Goal: Task Accomplishment & Management: Complete application form

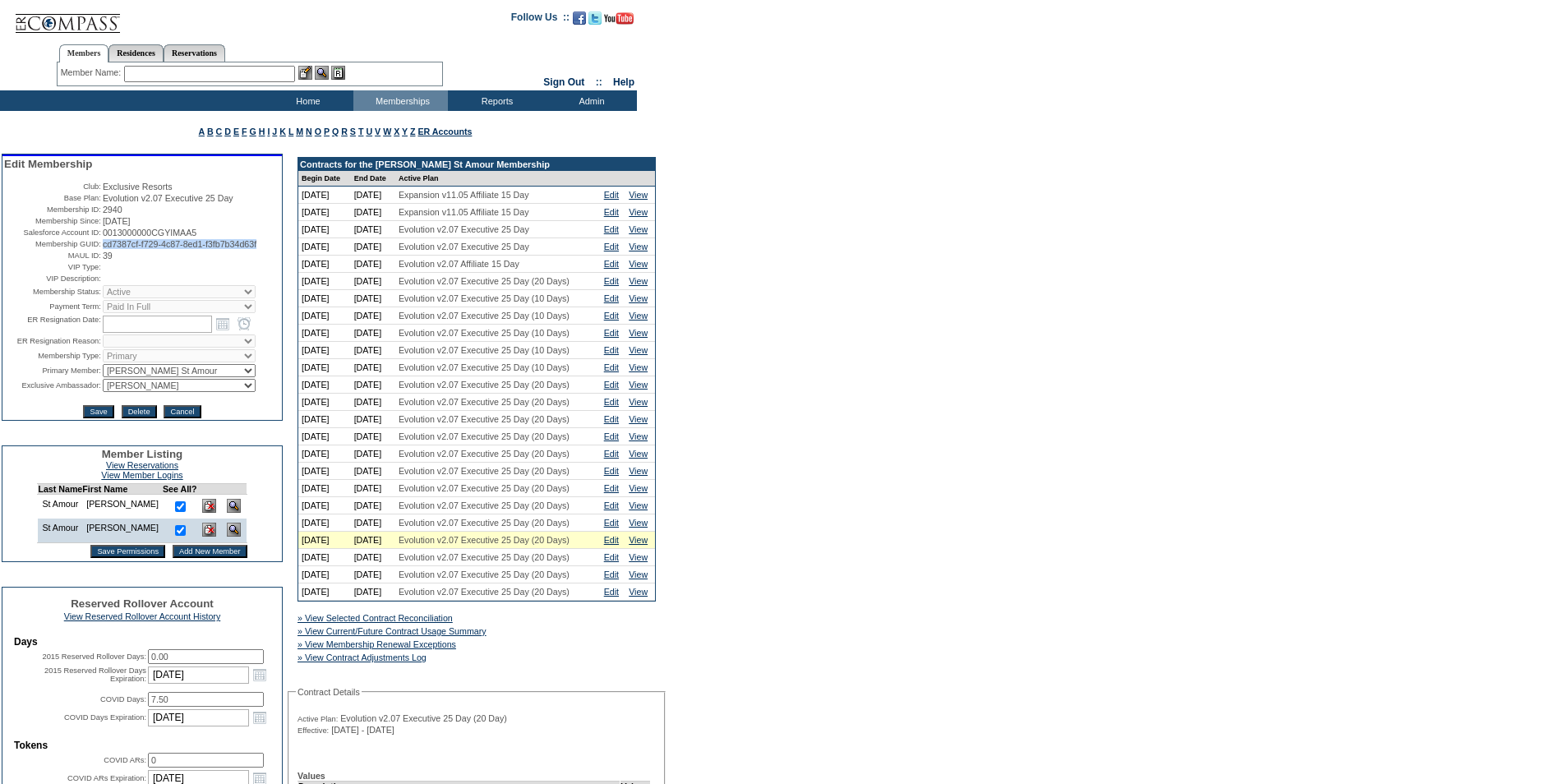
drag, startPoint x: 275, startPoint y: 254, endPoint x: 100, endPoint y: 254, distance: 175.0
click at [103, 249] on span "cd7387cf-f729-4c87-8ed1-f3fb7b34d63f" at bounding box center [179, 243] width 154 height 10
copy span "cd7387cf-f729-4c87-8ed1-f3fb7b34d63f"
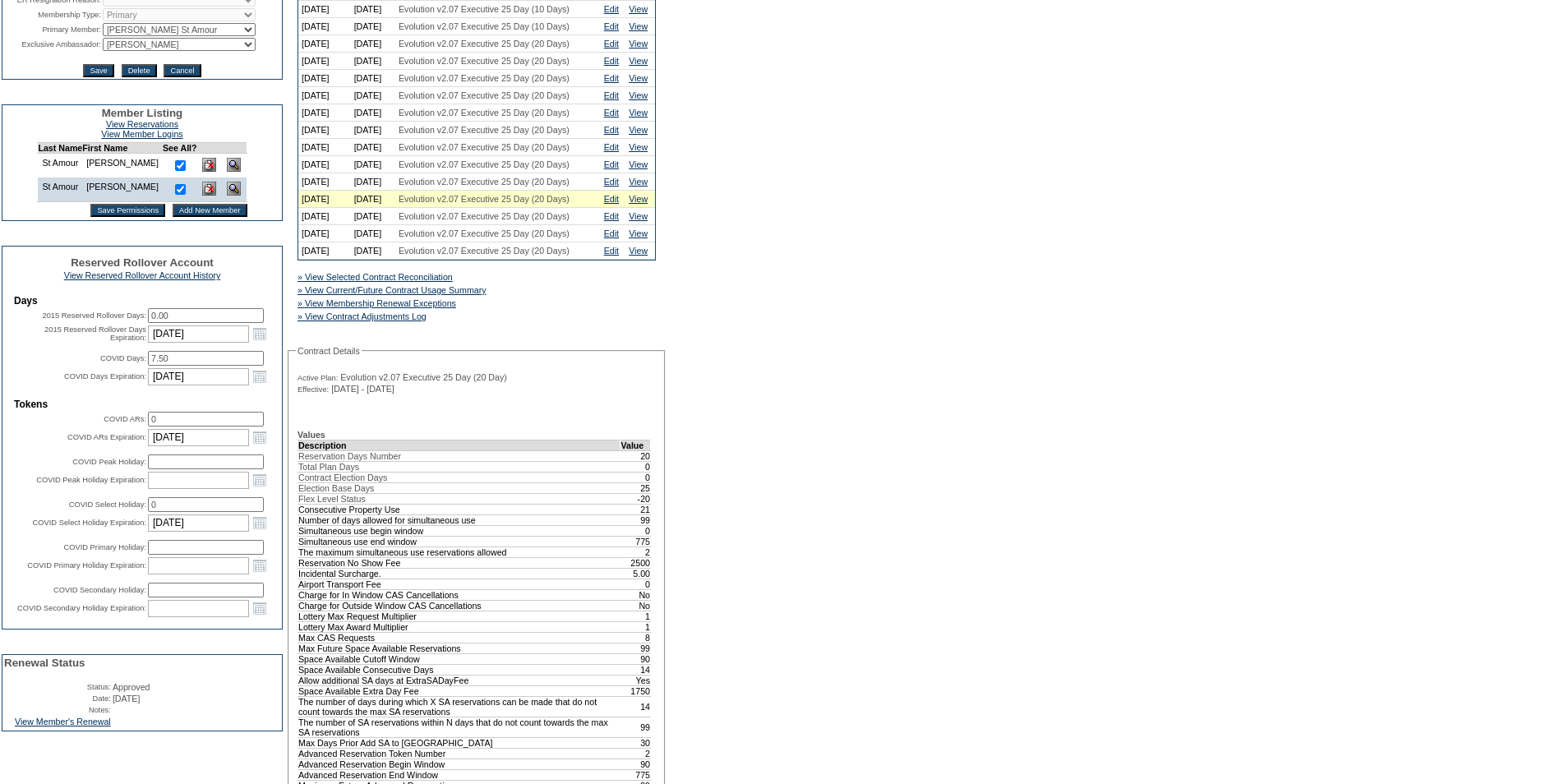
scroll to position [575, 0]
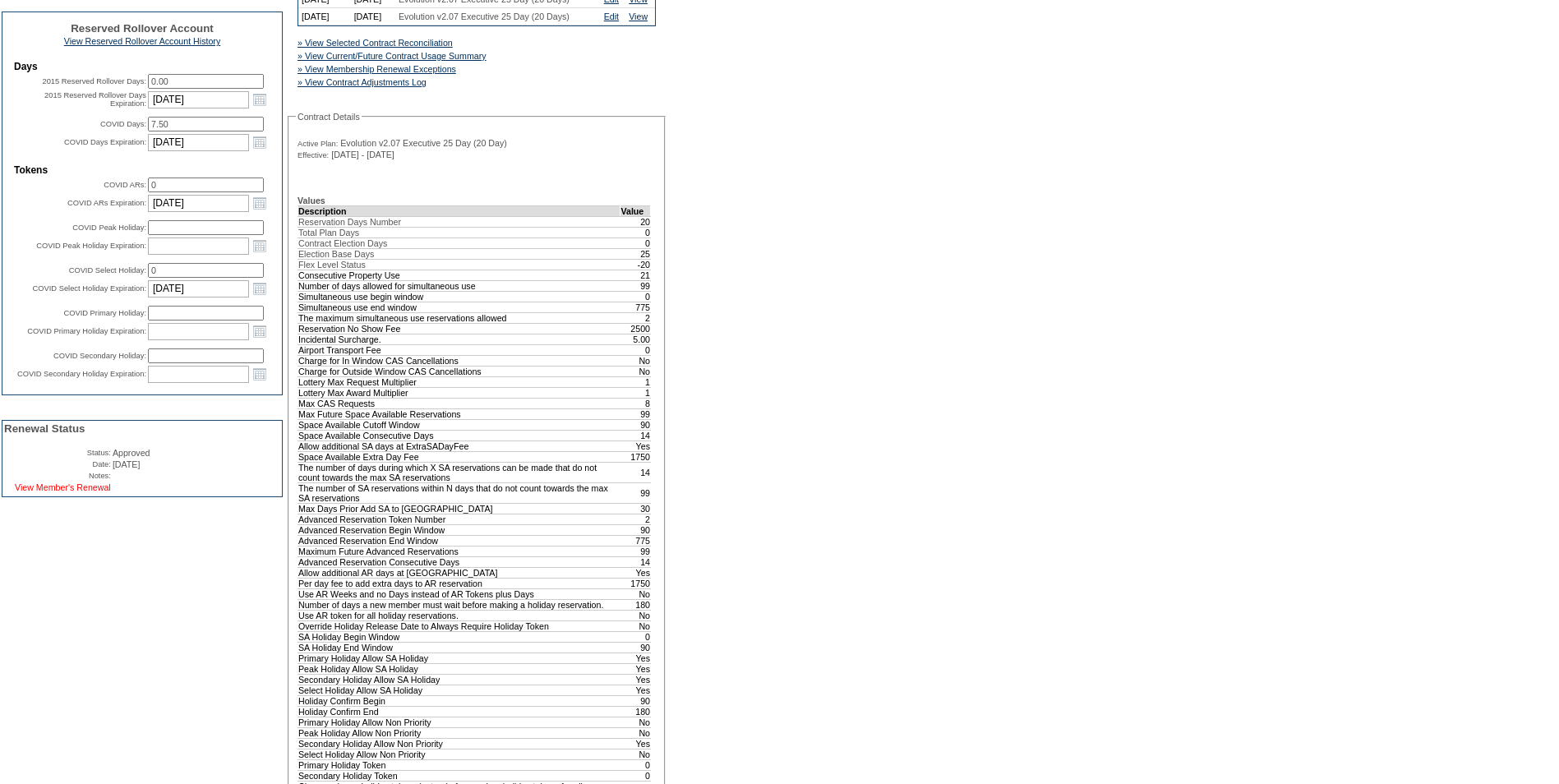
click at [66, 492] on link "View Member's Renewal" at bounding box center [62, 487] width 96 height 10
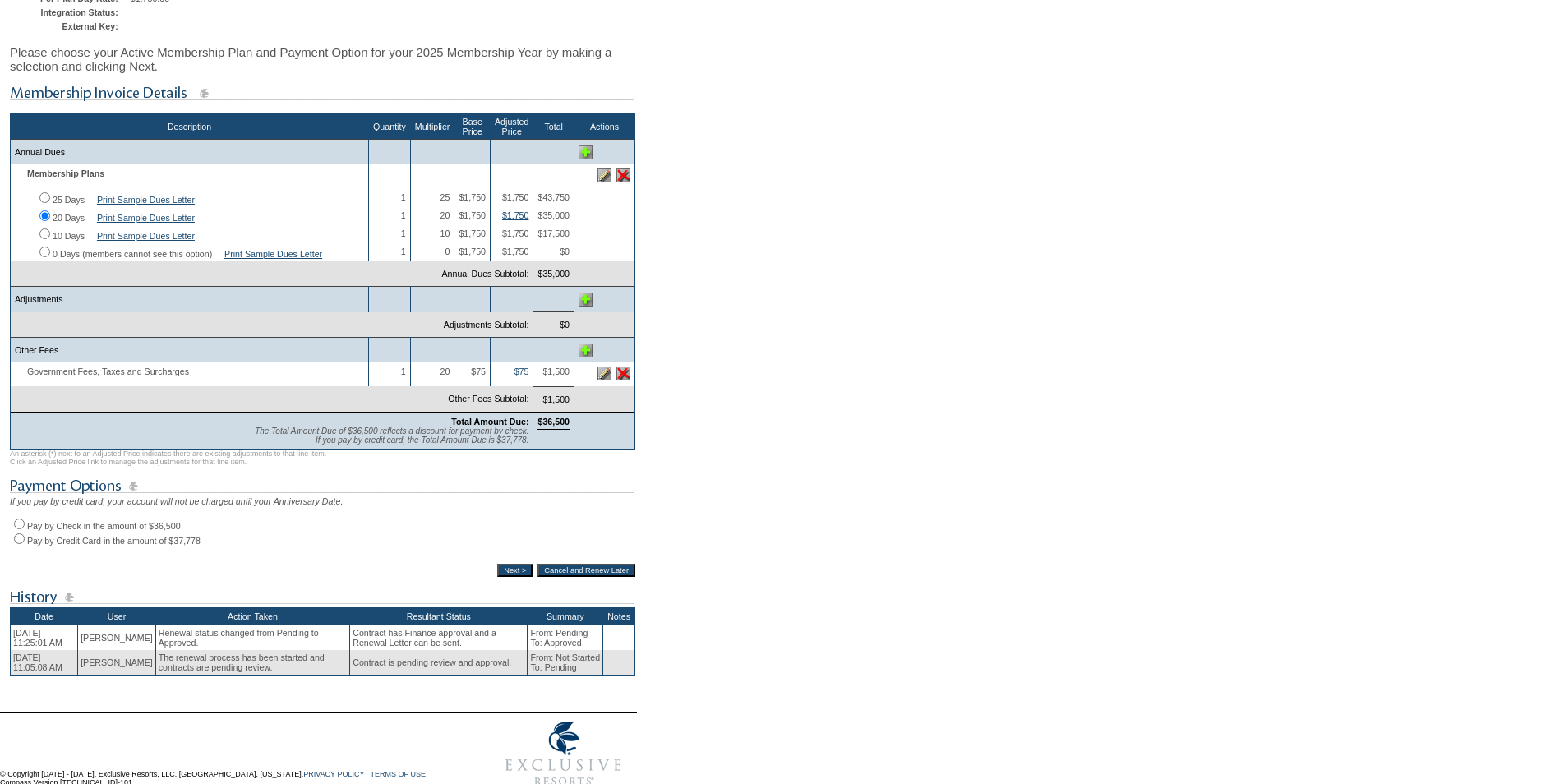
scroll to position [246, 0]
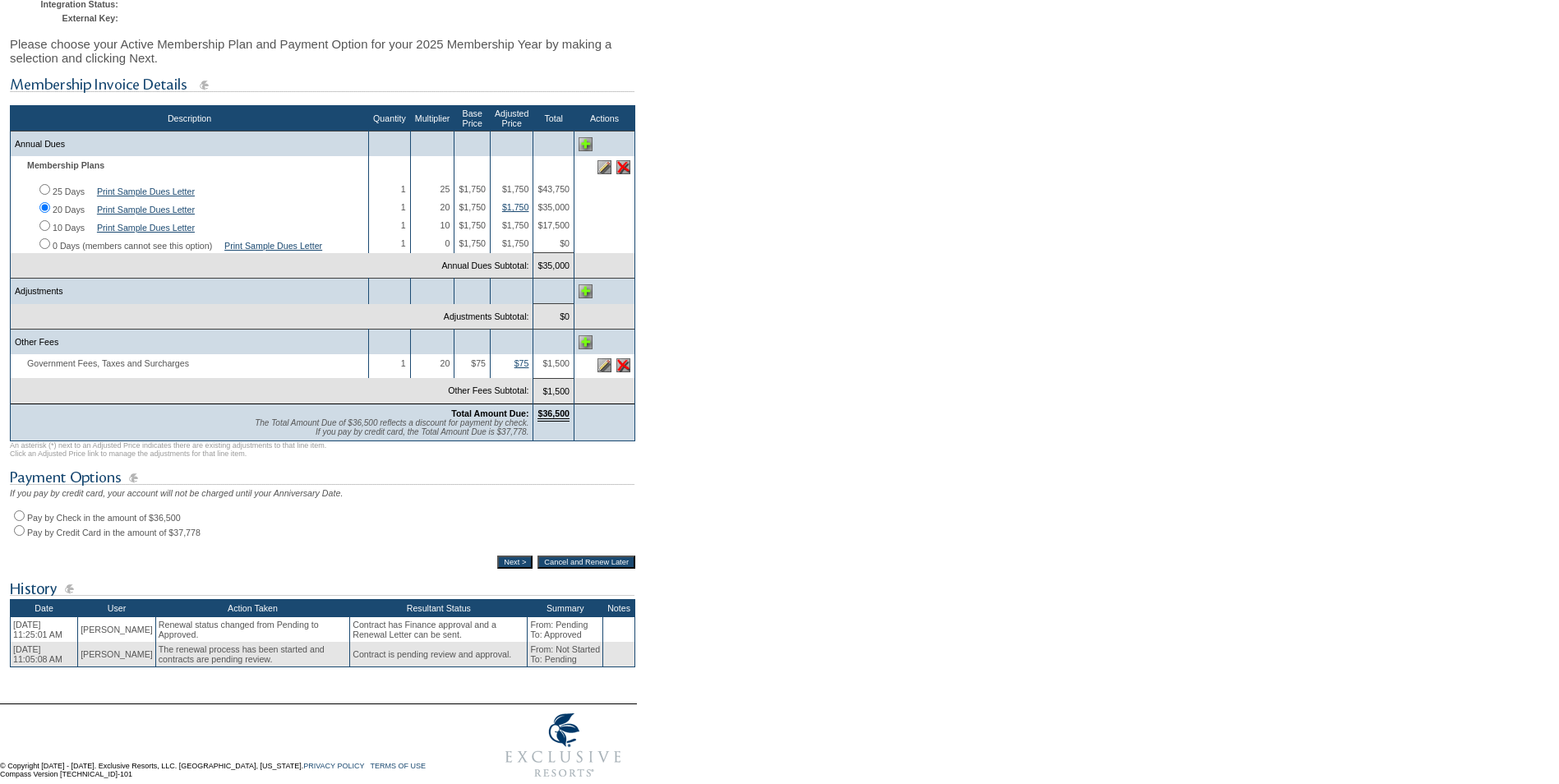
click at [17, 521] on input "Pay by Check in the amount of $36,500" at bounding box center [19, 515] width 10 height 10
radio input "true"
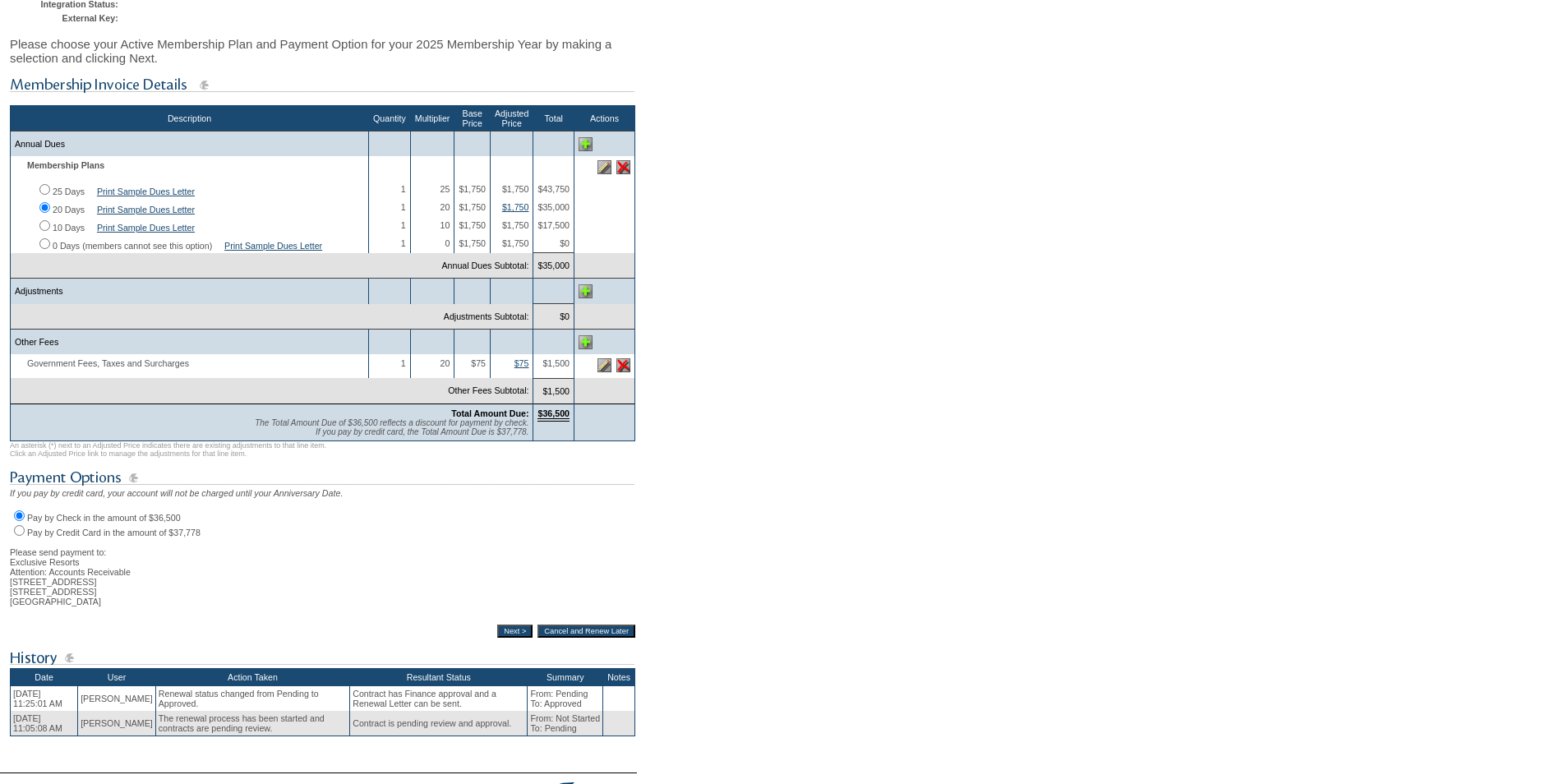
click at [505, 638] on input "Next >" at bounding box center [515, 631] width 35 height 13
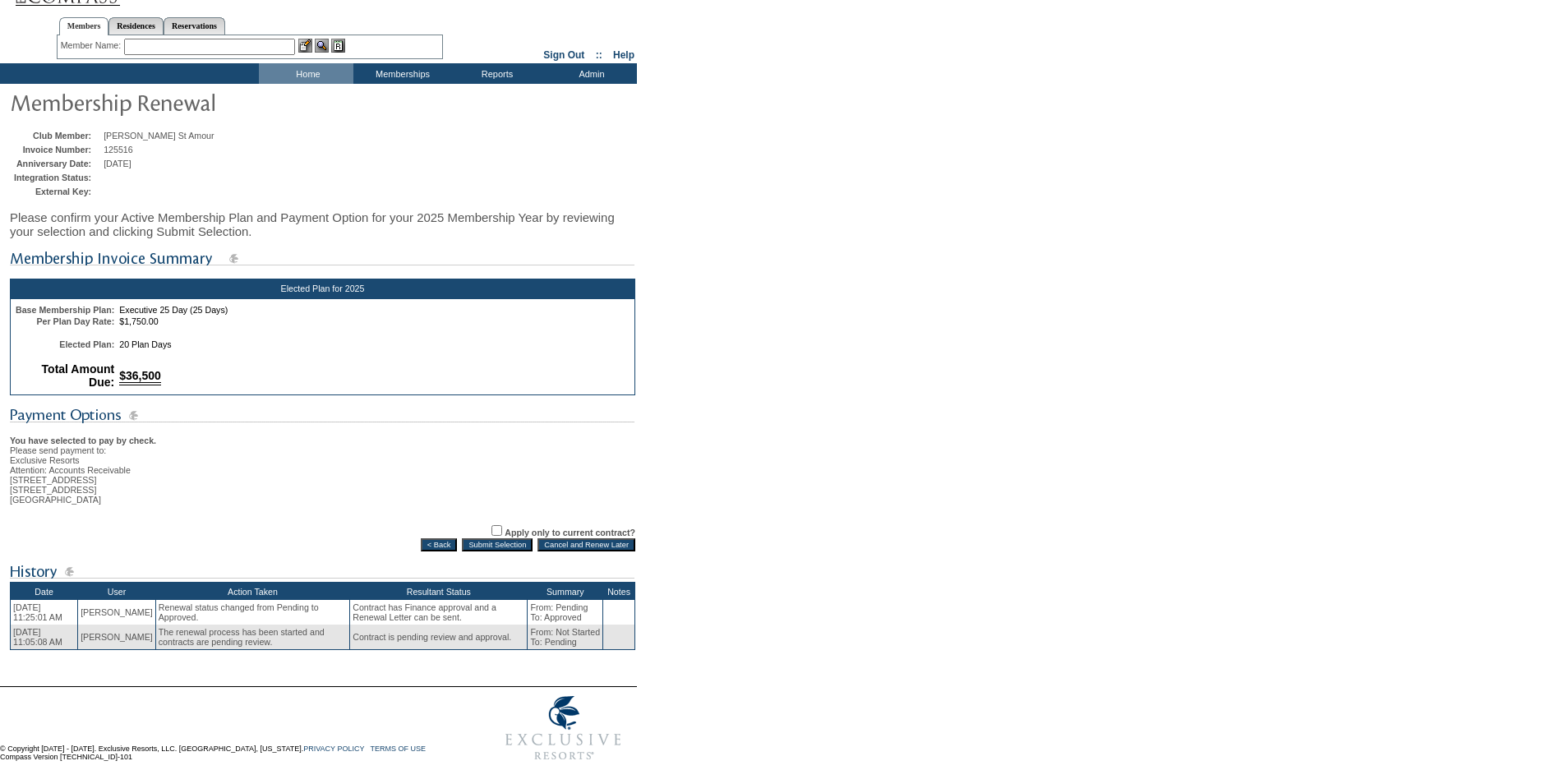
scroll to position [59, 0]
click at [493, 540] on input "Submit Selection" at bounding box center [497, 544] width 71 height 13
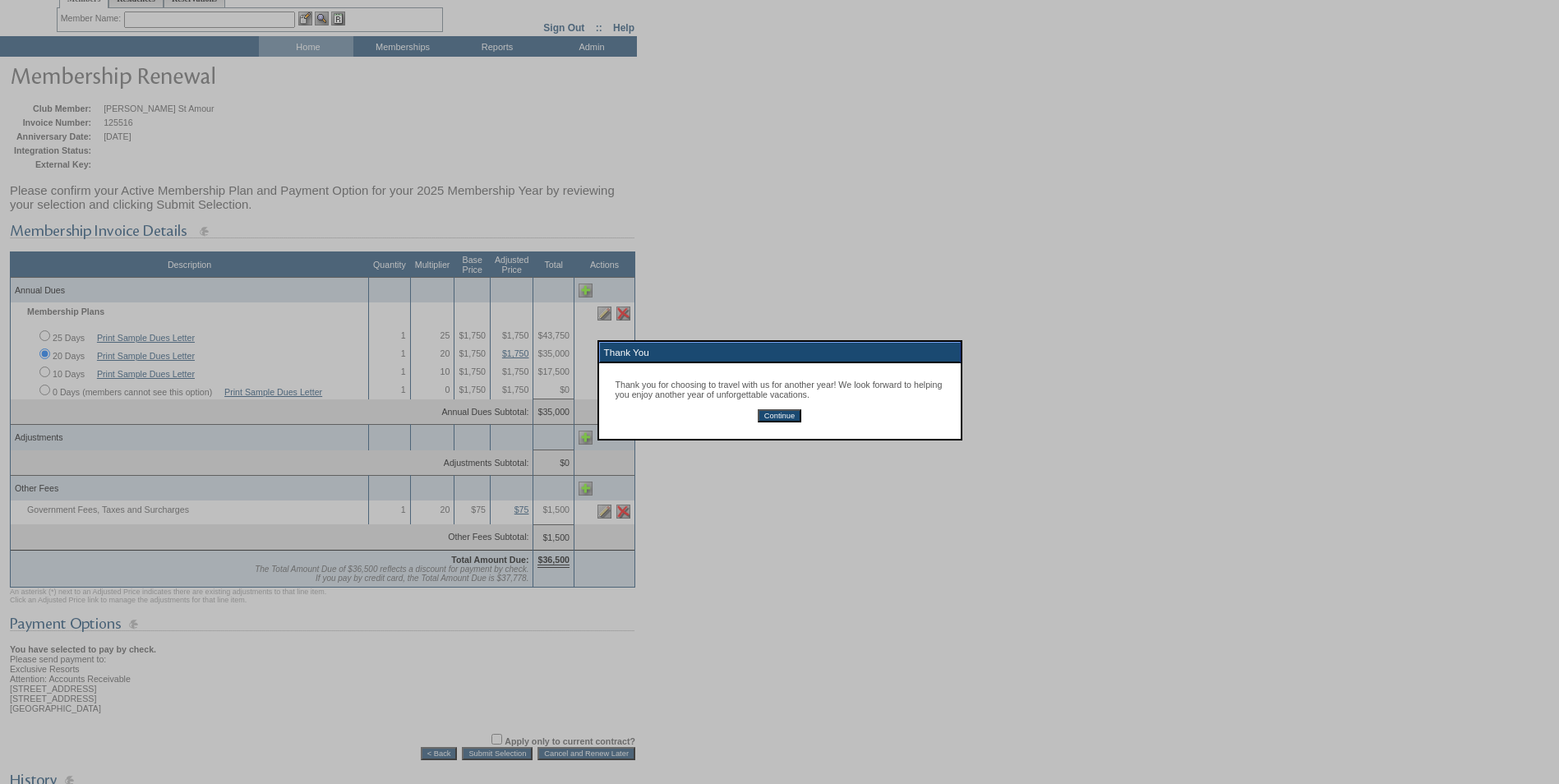
click at [766, 422] on input "Continue" at bounding box center [780, 416] width 44 height 13
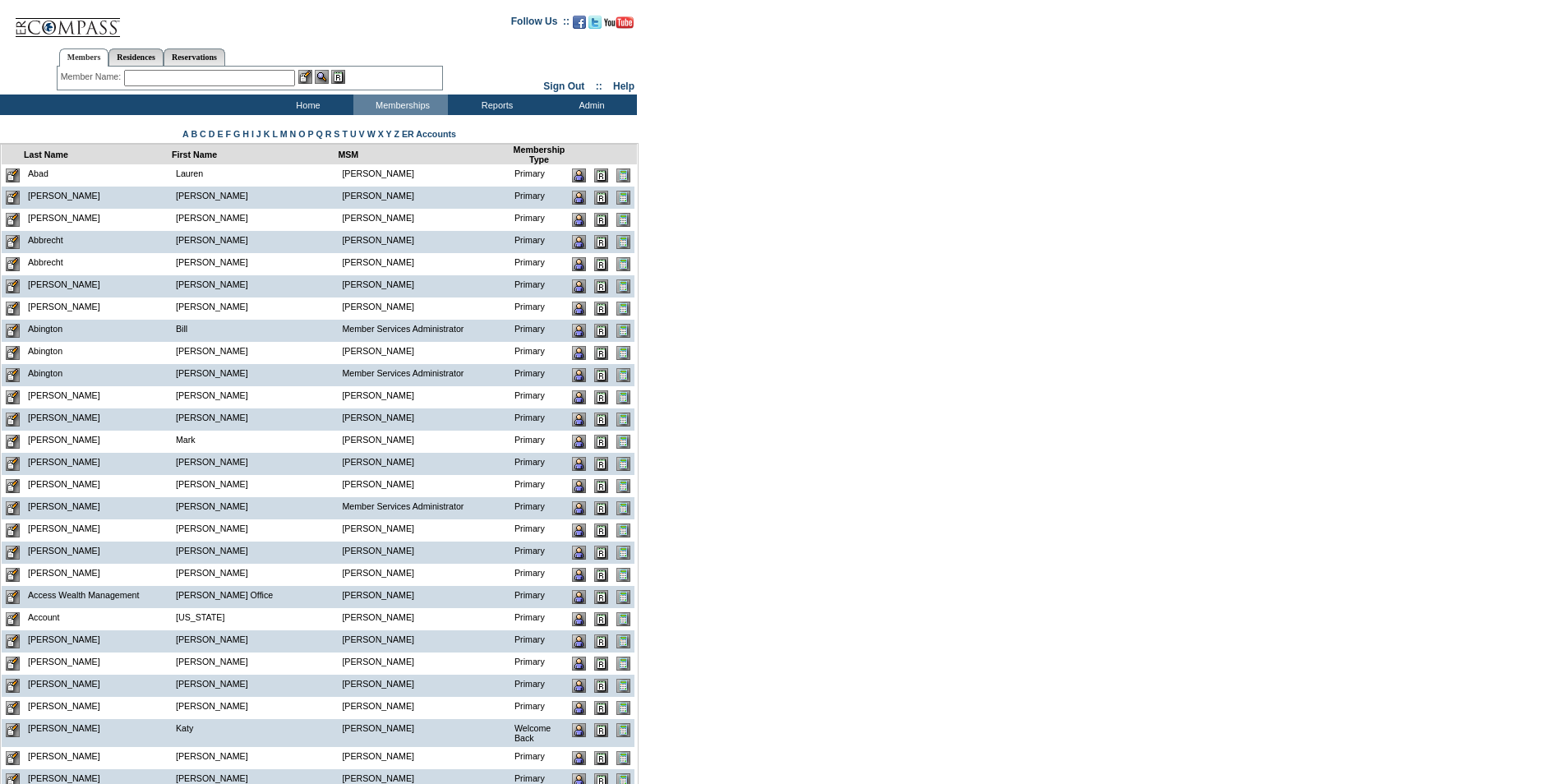
click at [190, 84] on input "text" at bounding box center [209, 78] width 171 height 17
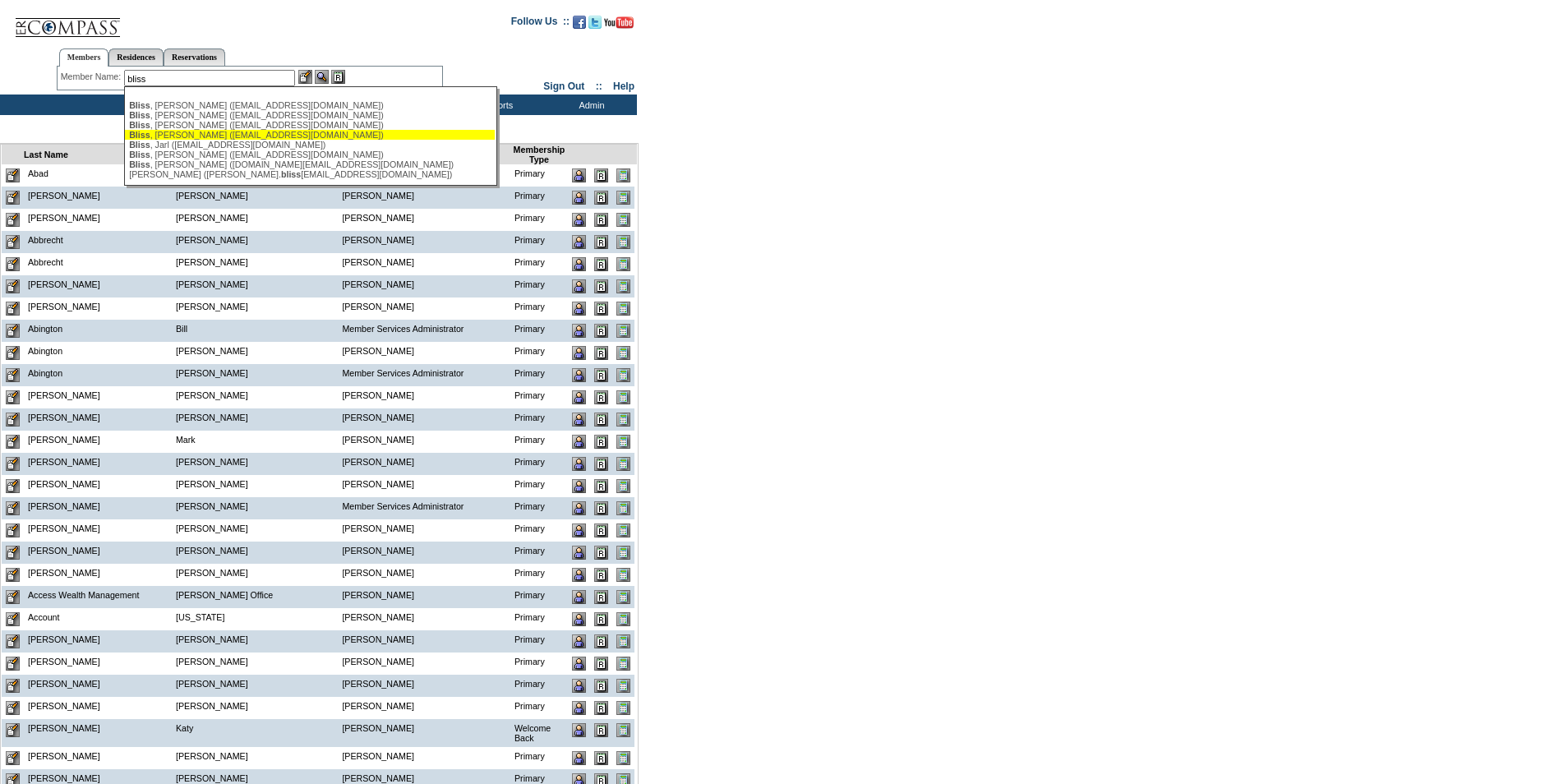
click at [221, 135] on div "[PERSON_NAME] ([EMAIL_ADDRESS][DOMAIN_NAME])" at bounding box center [310, 134] width 362 height 10
type input "[PERSON_NAME] ([EMAIL_ADDRESS][DOMAIN_NAME])"
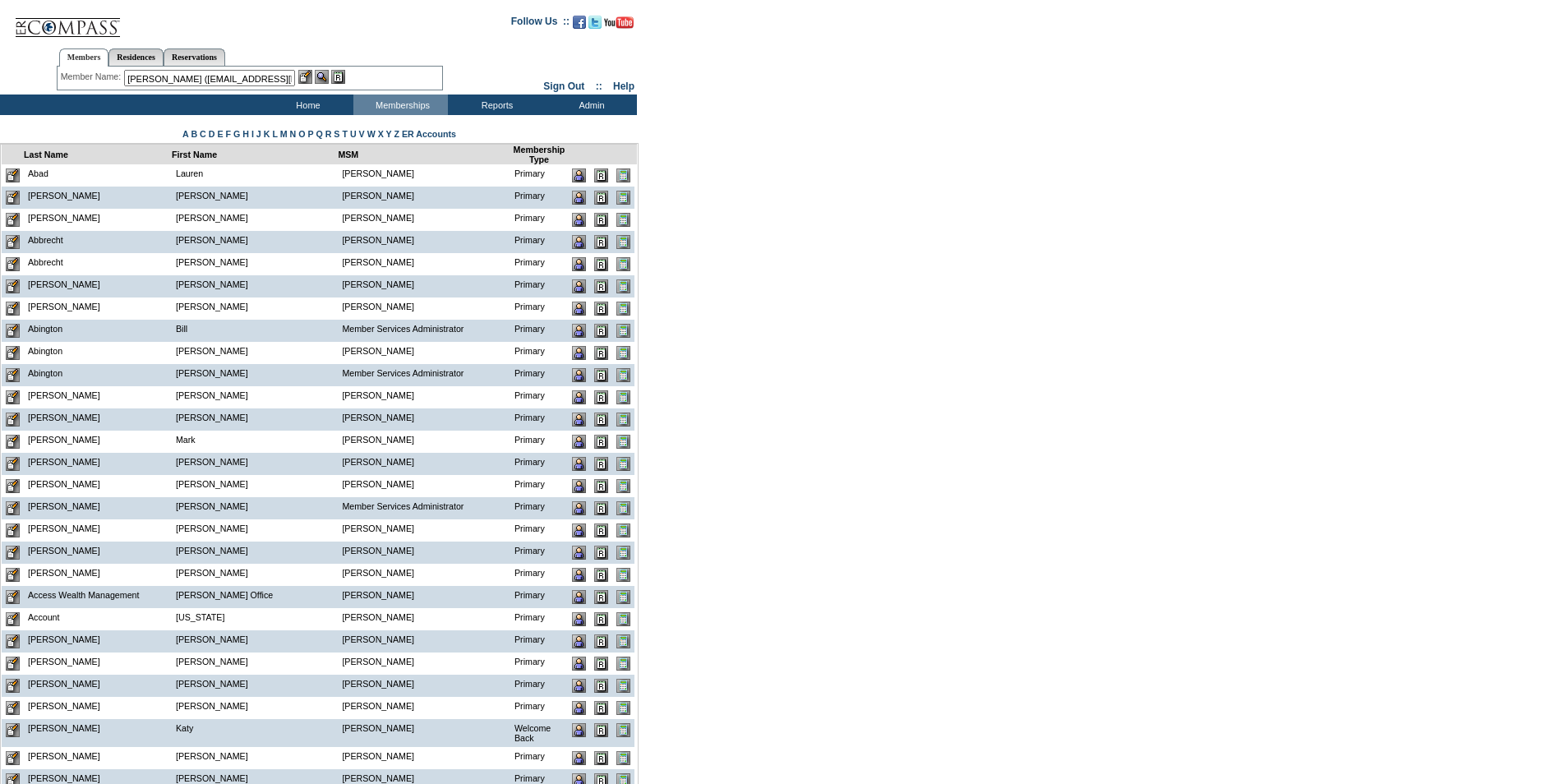
click at [303, 77] on img at bounding box center [305, 76] width 14 height 14
